Goal: Check status: Check status

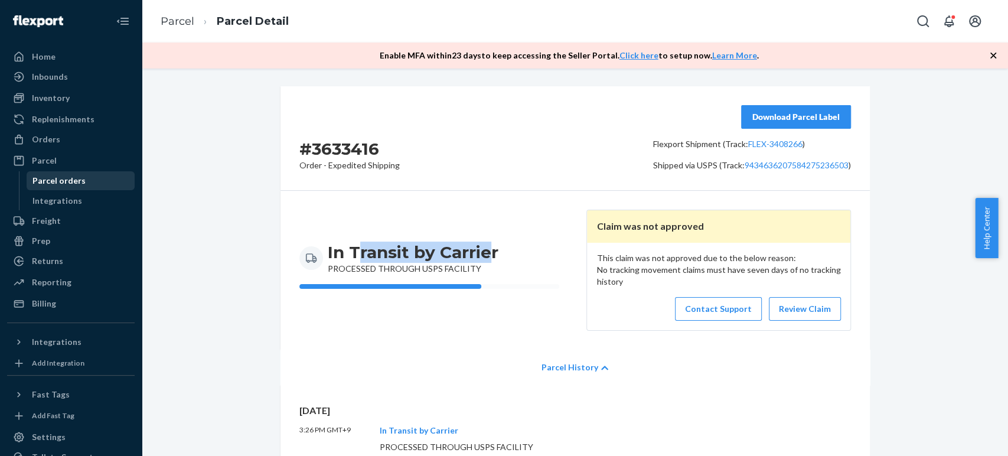
click at [37, 172] on div "Parcel orders" at bounding box center [81, 180] width 106 height 17
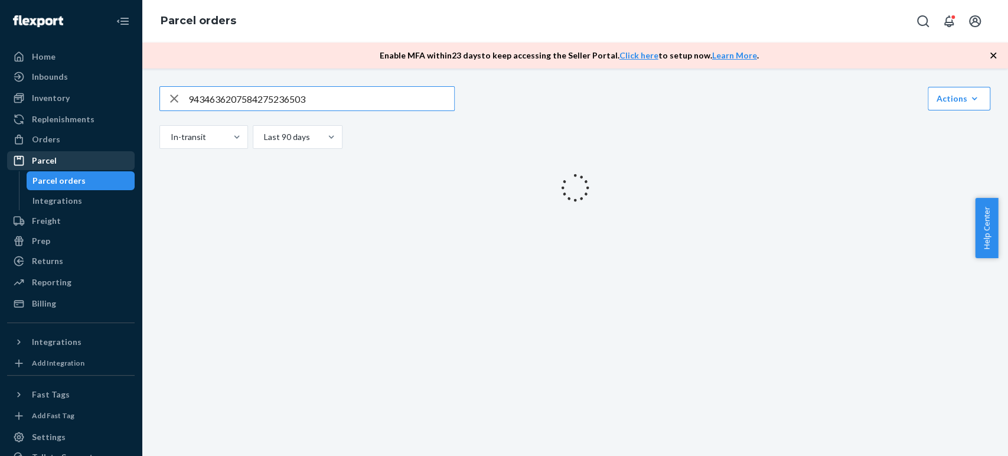
click at [43, 164] on div "Parcel" at bounding box center [44, 161] width 25 height 12
click at [305, 98] on input "9434636207584275236503" at bounding box center [321, 99] width 266 height 24
paste input "9434636207584275236503"
click at [297, 98] on input "94346362075842752365094346362075842752365033" at bounding box center [321, 99] width 266 height 24
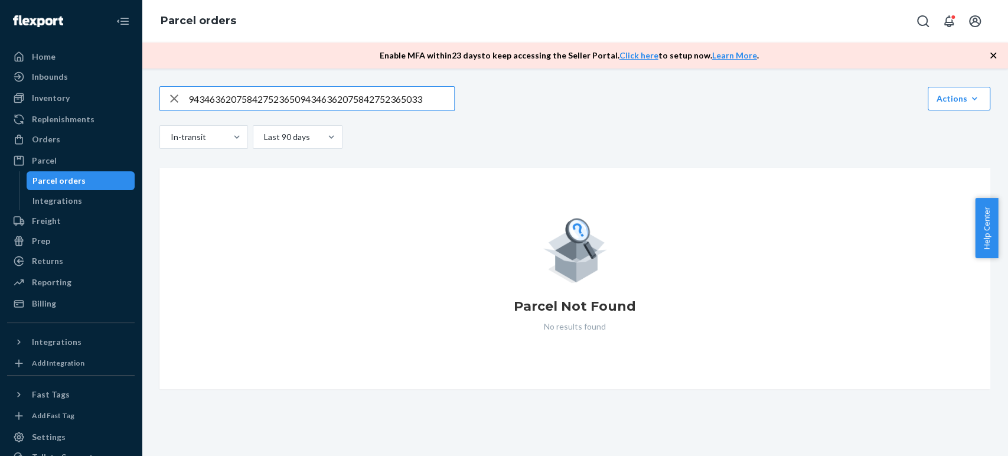
click at [297, 98] on input "94346362075842752365094346362075842752365033" at bounding box center [321, 99] width 266 height 24
paste input "text"
type input "9434636207584275236503"
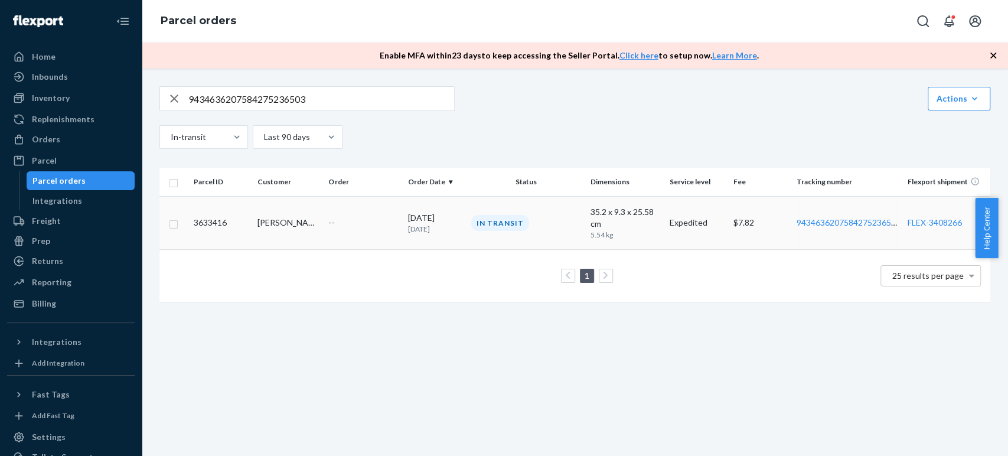
click at [354, 235] on td "--" at bounding box center [363, 222] width 79 height 53
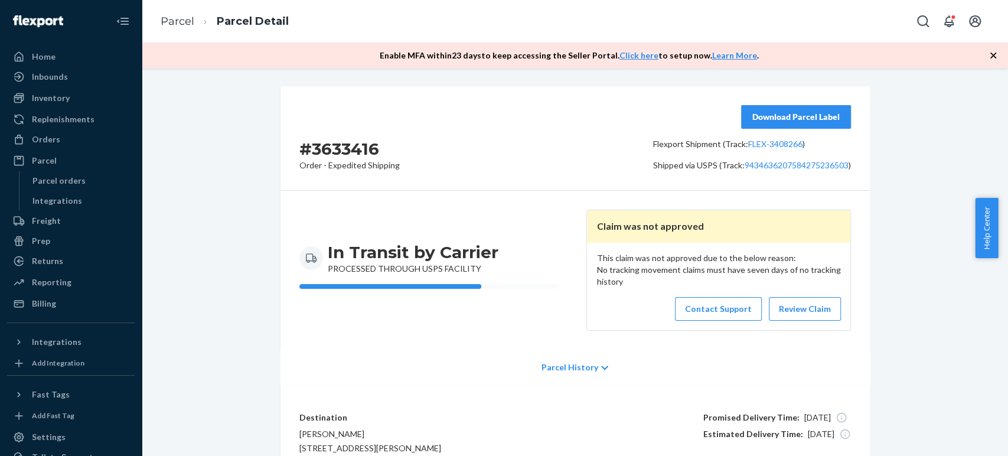
drag, startPoint x: 553, startPoint y: 268, endPoint x: 578, endPoint y: 287, distance: 31.2
click at [562, 275] on div "In Transit by Carrier PROCESSED THROUGH USPS FACILITY Claim was not approved Th…" at bounding box center [576, 270] width 590 height 159
click at [617, 310] on div "This claim was not approved due to the below reason: No tracking movement claim…" at bounding box center [718, 286] width 263 height 87
click at [547, 364] on p "Parcel History" at bounding box center [570, 368] width 57 height 12
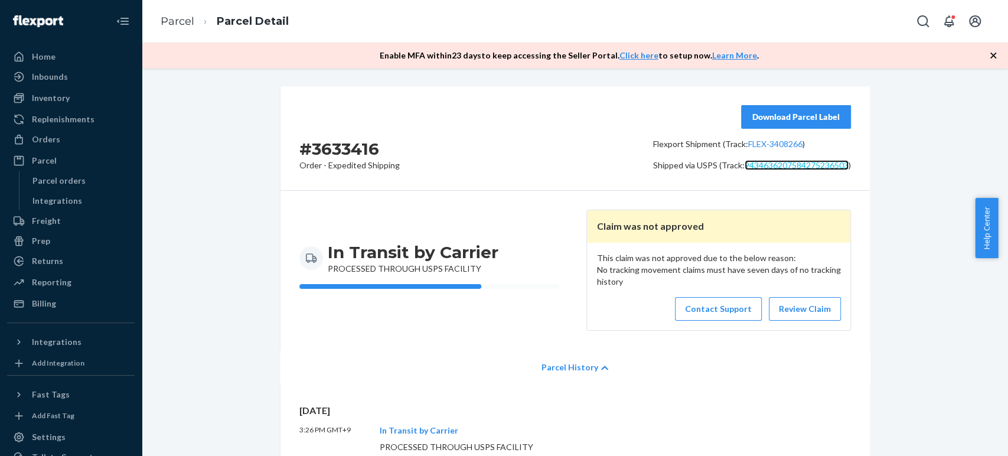
click at [786, 164] on link "9434636207584275236503" at bounding box center [797, 165] width 104 height 10
click at [718, 305] on link "Contact Support" at bounding box center [718, 309] width 87 height 24
click at [336, 147] on h2 "# 3633416" at bounding box center [350, 148] width 100 height 21
copy h2 "3633416"
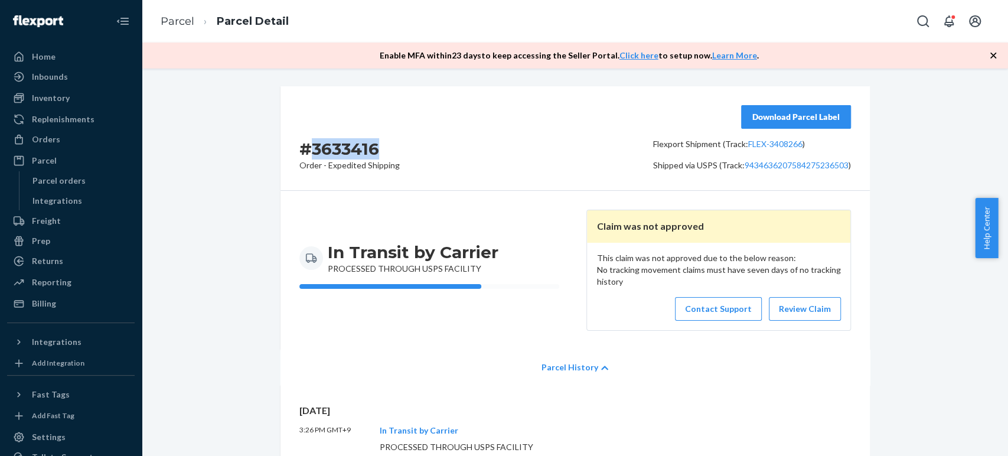
drag, startPoint x: 453, startPoint y: 117, endPoint x: 427, endPoint y: 130, distance: 28.5
click at [453, 117] on div "# 3633416 Order - Expedited Shipping Download Parcel Label Flexport Shipment (T…" at bounding box center [576, 138] width 590 height 105
click at [426, 131] on div "# 3633416 Order - Expedited Shipping Download Parcel Label Flexport Shipment (T…" at bounding box center [576, 138] width 590 height 105
copy p ": 9434636207584275236503"
drag, startPoint x: 737, startPoint y: 157, endPoint x: 844, endPoint y: 163, distance: 107.1
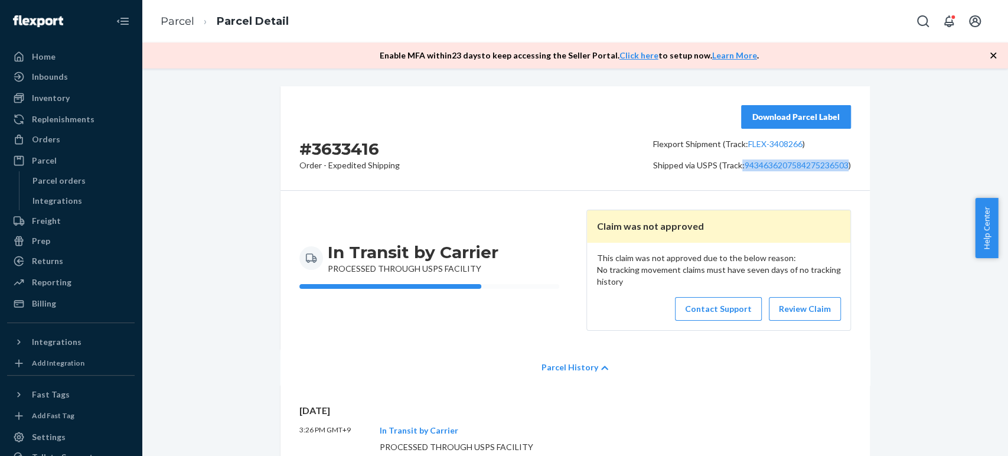
click at [844, 163] on div "Download Parcel Label Flexport Shipment (Track: FLEX-3408266 ) Shipped via USPS…" at bounding box center [752, 138] width 198 height 66
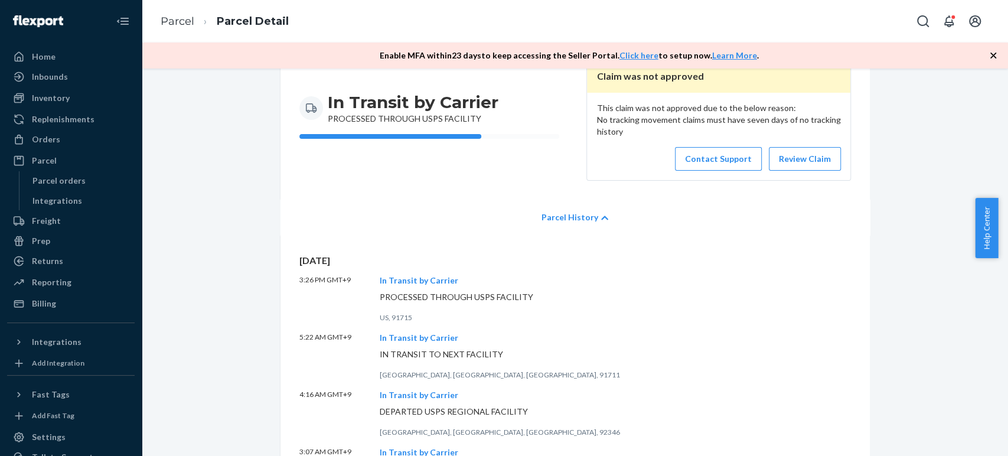
scroll to position [197, 0]
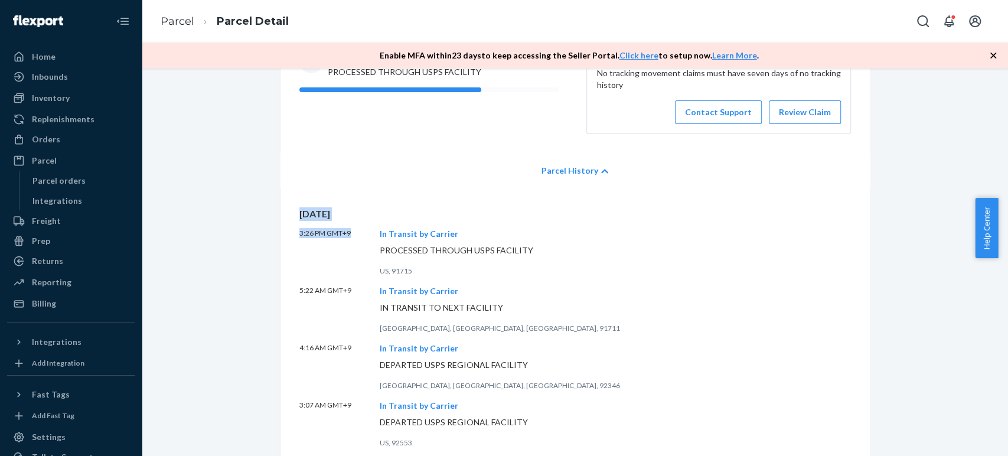
drag, startPoint x: 318, startPoint y: 223, endPoint x: 362, endPoint y: 18, distance: 210.2
copy div "[DATE] 3:26 PM GMT+9"
